Goal: Transaction & Acquisition: Purchase product/service

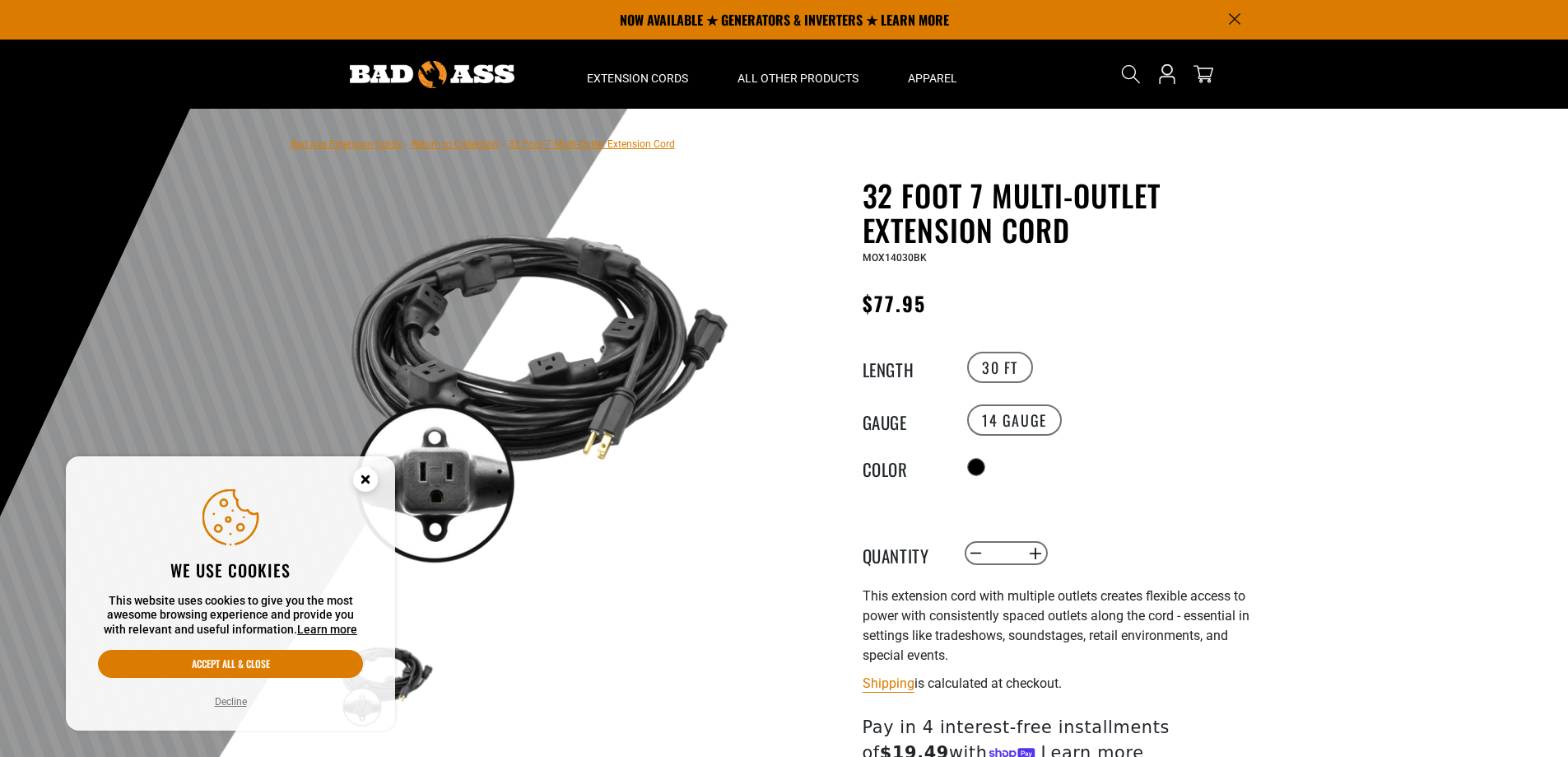
click at [373, 481] on circle "Cookie Consent" at bounding box center [366, 480] width 25 height 25
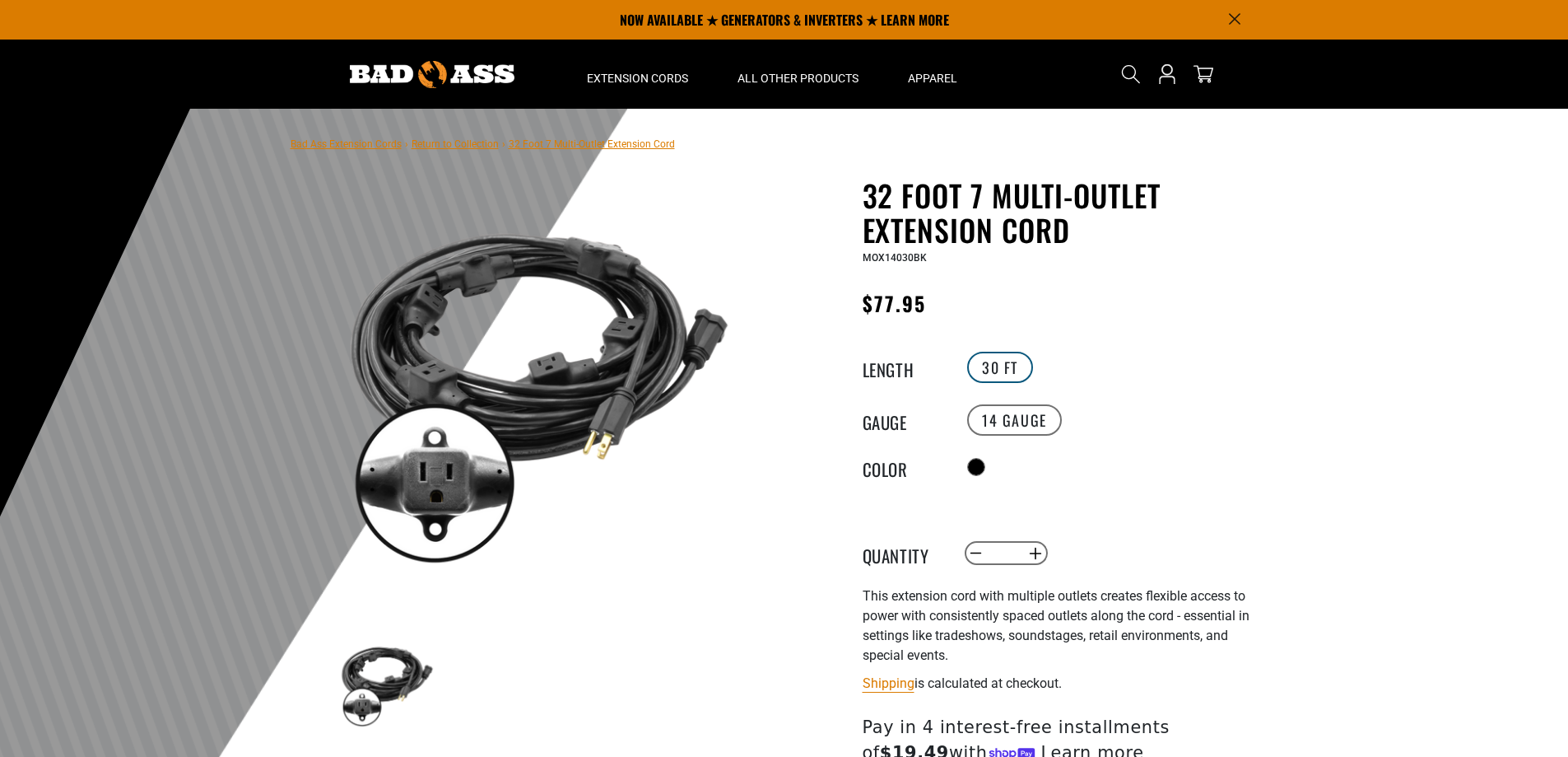
click at [994, 353] on label "30 FT" at bounding box center [1000, 367] width 65 height 31
click at [1005, 376] on label "30 FT" at bounding box center [1000, 367] width 65 height 31
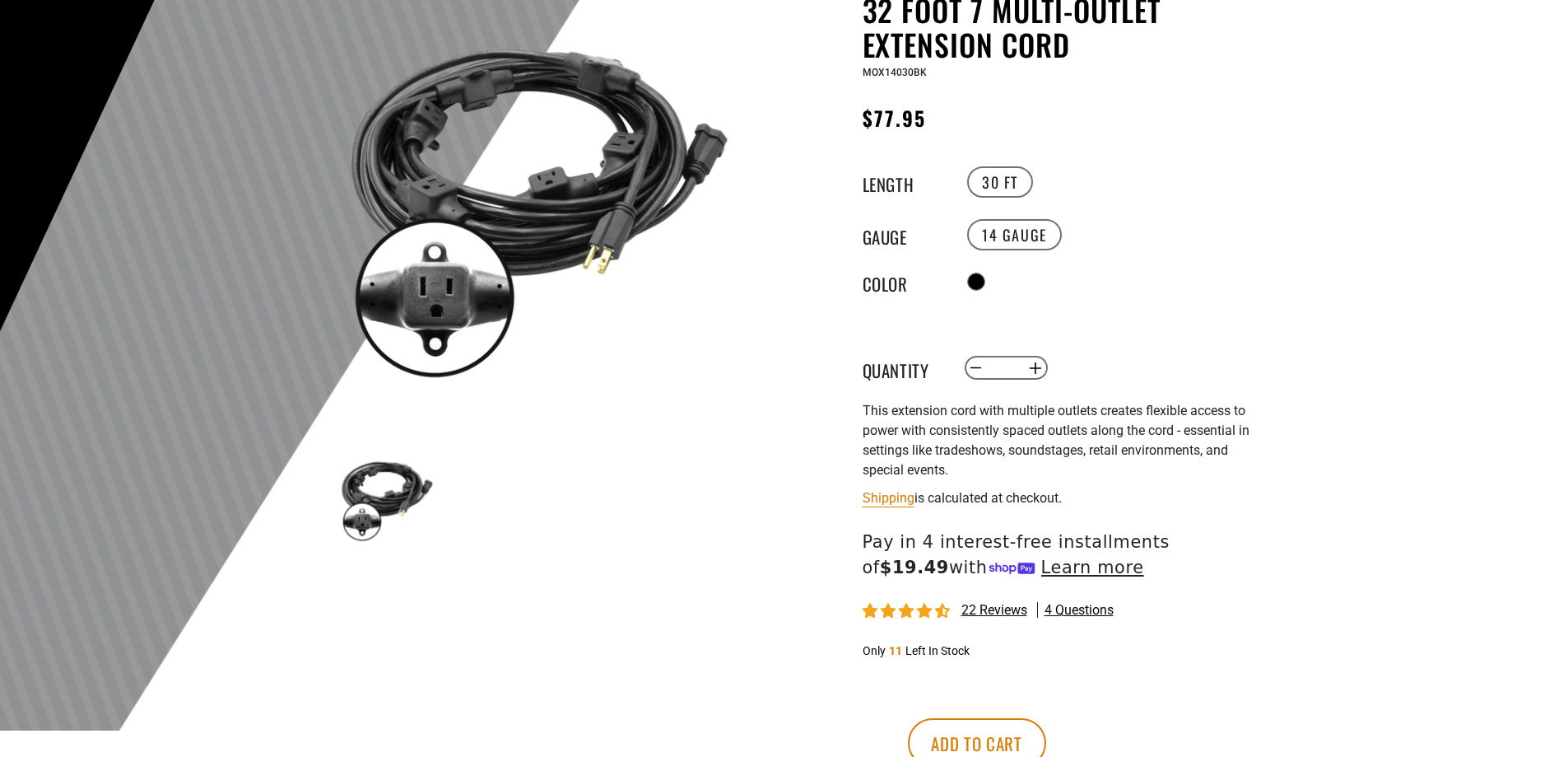
scroll to position [248, 0]
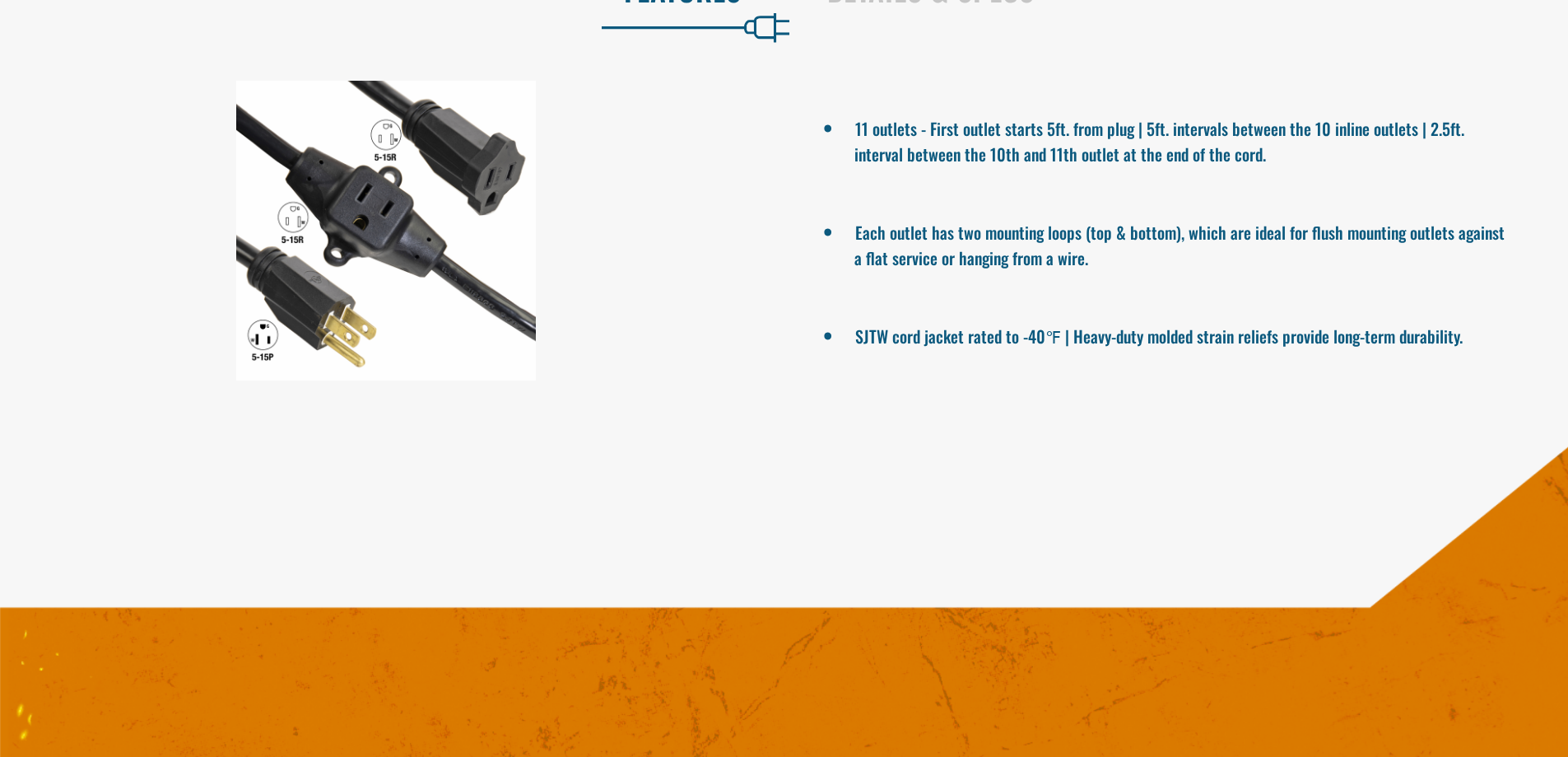
scroll to position [1071, 0]
